Goal: Information Seeking & Learning: Learn about a topic

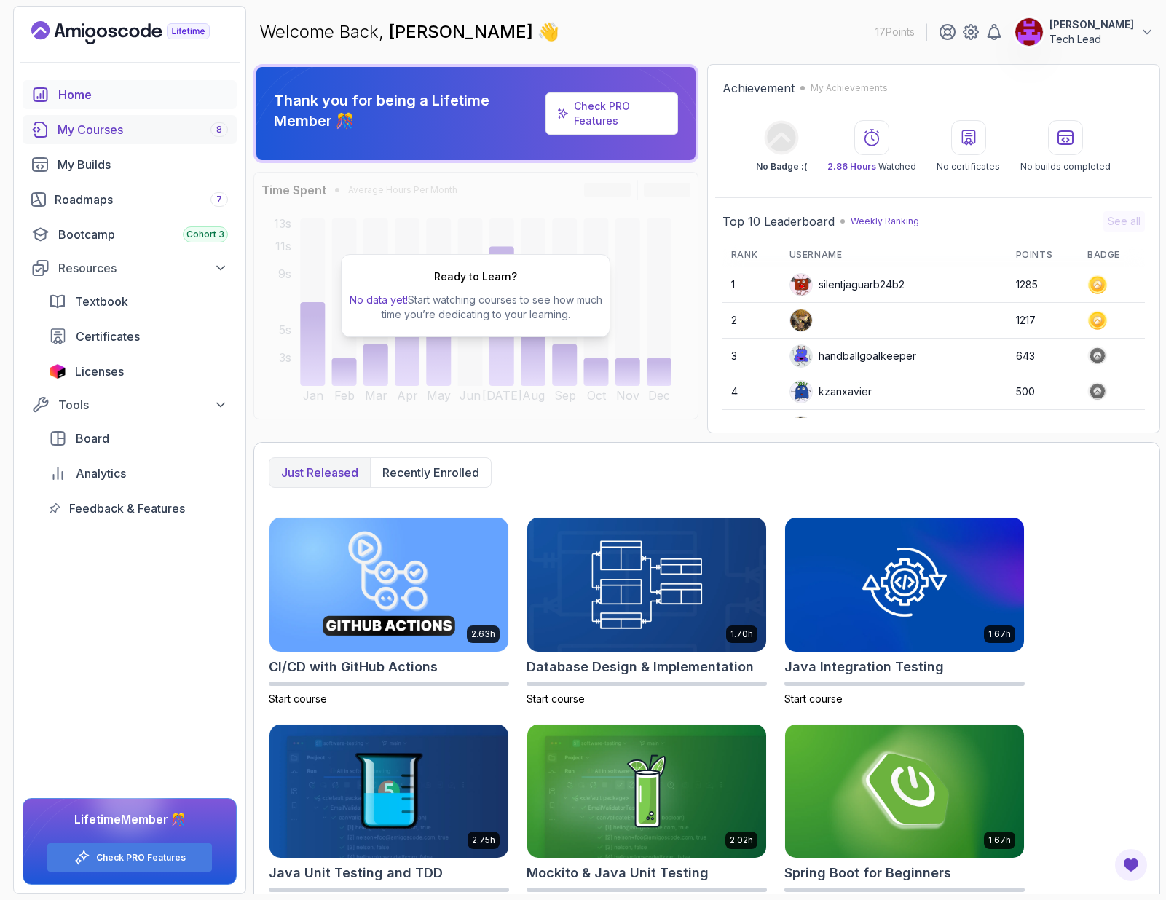
click at [187, 130] on div "My Courses 8" at bounding box center [143, 129] width 170 height 17
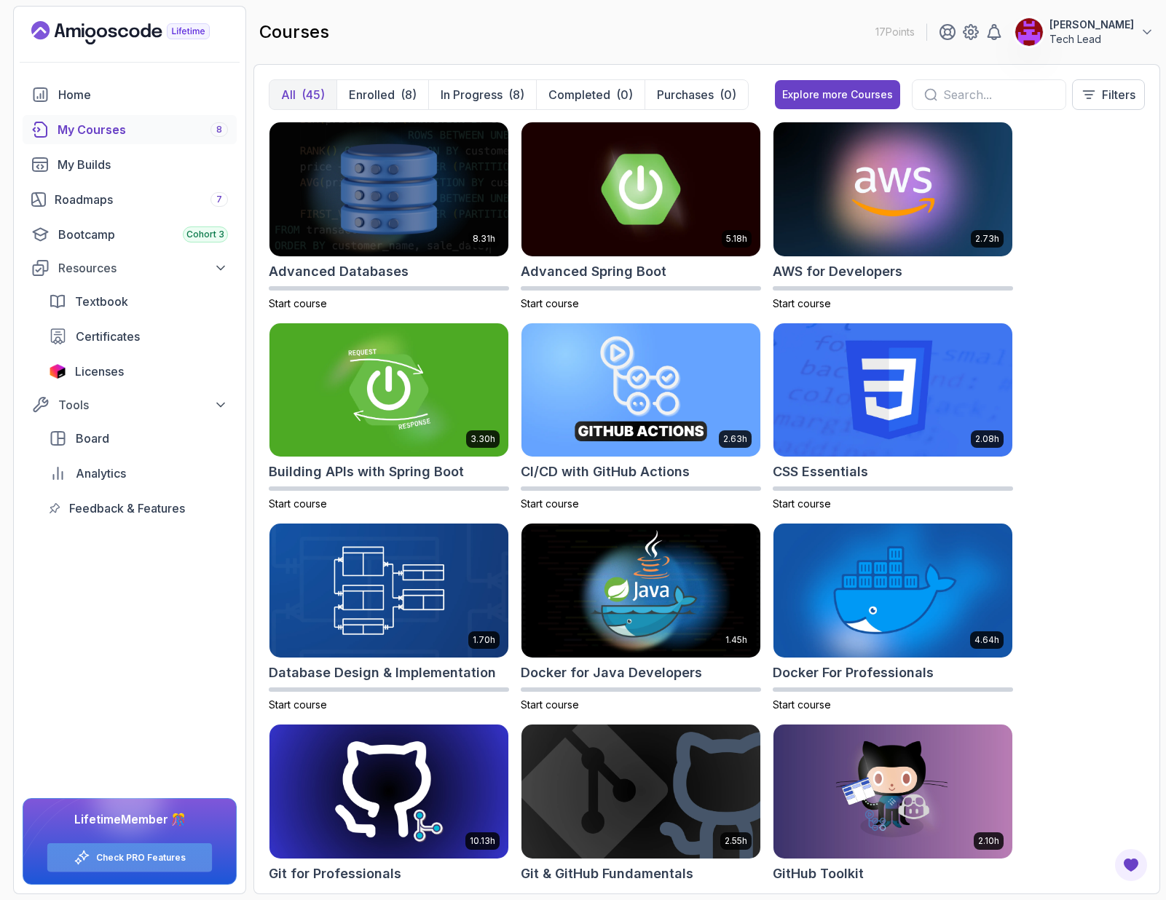
click at [108, 865] on div "Check PRO Features" at bounding box center [129, 857] width 165 height 28
click at [125, 874] on div "Lifetime Member 🎊 Check PRO Features" at bounding box center [130, 841] width 214 height 87
click at [122, 858] on link "Check PRO Features" at bounding box center [141, 858] width 90 height 12
